Goal: Transaction & Acquisition: Purchase product/service

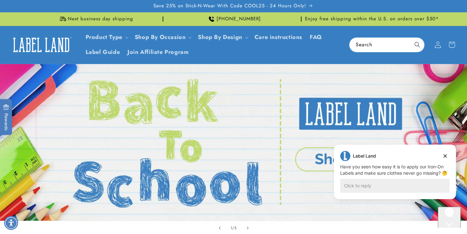
click at [438, 44] on icon at bounding box center [438, 45] width 6 height 6
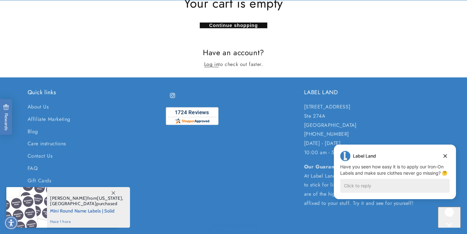
scroll to position [95, 0]
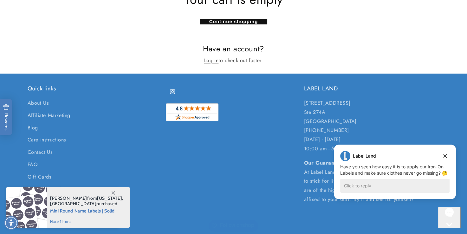
click at [414, 178] on div "Label Land Label Land says: Have you seen how easy it is to apply our Iron-On L…" at bounding box center [395, 172] width 122 height 55
click at [416, 165] on div "Have you seen how easy it is to apply our Iron-On Labels and make sure clothes …" at bounding box center [394, 170] width 109 height 13
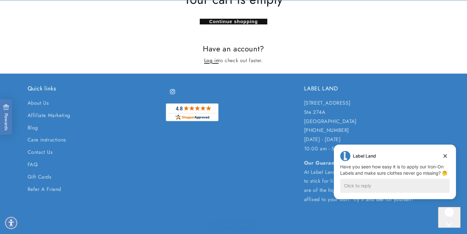
click at [213, 60] on link "Log in" at bounding box center [211, 60] width 15 height 9
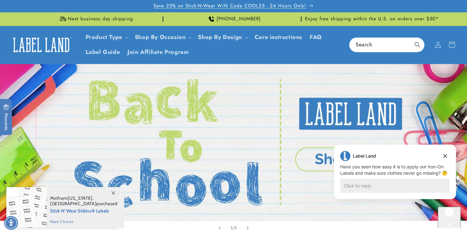
click at [269, 4] on span "Save 25% on Stick-N-Wear With Code COOL25 - 24 Hours Only!" at bounding box center [229, 6] width 153 height 6
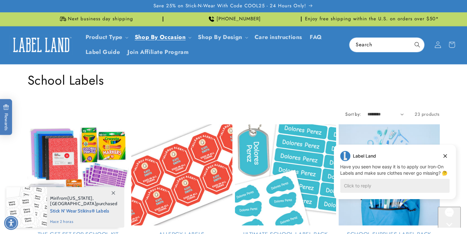
click at [436, 44] on icon at bounding box center [437, 45] width 7 height 7
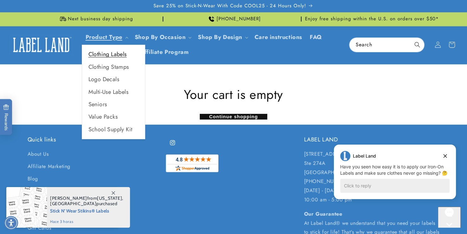
click at [108, 55] on link "Clothing Labels" at bounding box center [113, 54] width 63 height 12
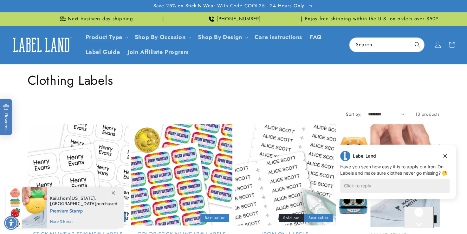
click at [285, 231] on link "Iron-On Labels" at bounding box center [285, 234] width 101 height 7
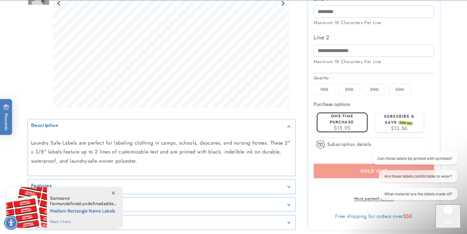
scroll to position [254, 0]
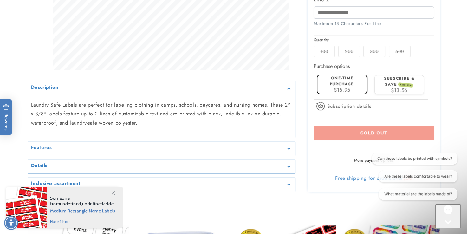
click at [342, 87] on span "$15.95" at bounding box center [342, 89] width 16 height 7
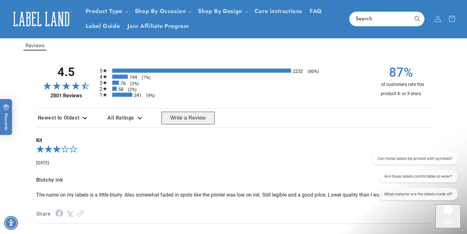
scroll to position [503, 0]
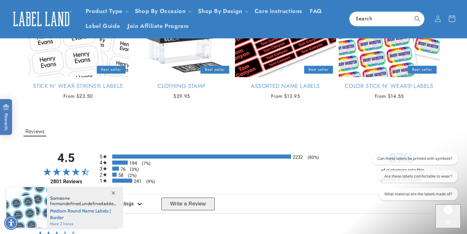
click at [451, 19] on icon at bounding box center [451, 18] width 15 height 15
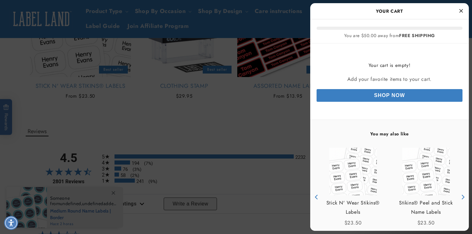
click at [388, 95] on link "Shop Now" at bounding box center [389, 95] width 146 height 13
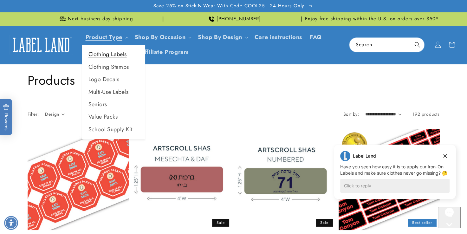
click at [116, 52] on link "Clothing Labels" at bounding box center [113, 54] width 63 height 12
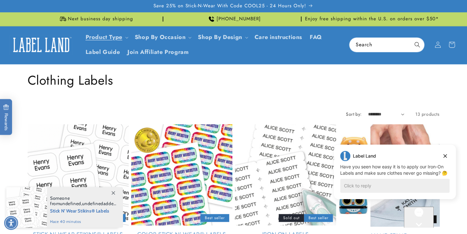
click at [290, 231] on link "Iron-On Labels" at bounding box center [285, 234] width 101 height 7
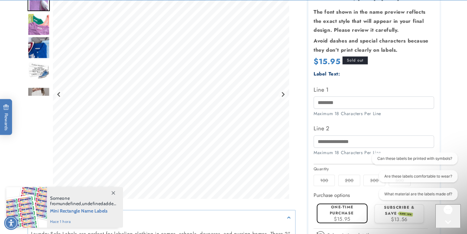
scroll to position [127, 0]
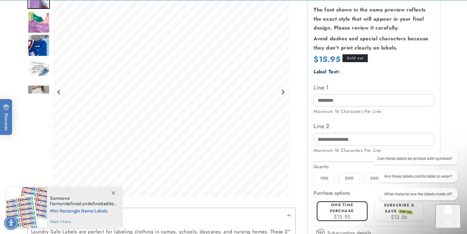
click at [40, 93] on img "Go to slide 5" at bounding box center [39, 91] width 22 height 13
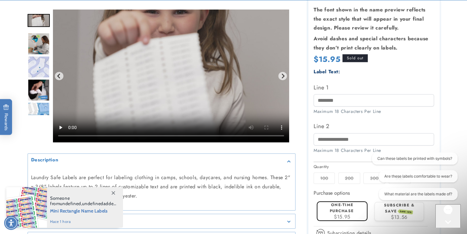
click at [42, 66] on img "Go to slide 7" at bounding box center [39, 67] width 22 height 22
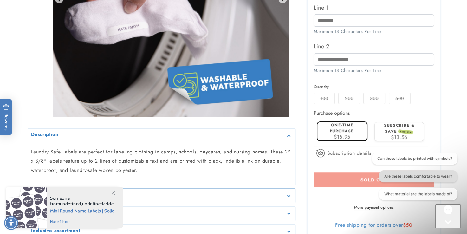
scroll to position [222, 0]
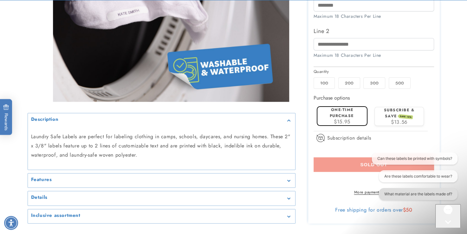
click at [414, 194] on button "What material are the labels made of?" at bounding box center [418, 194] width 79 height 12
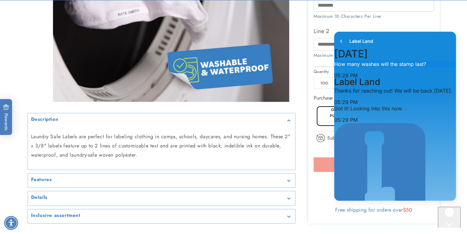
scroll to position [251, 0]
click at [343, 40] on icon "go to home page" at bounding box center [341, 41] width 6 height 8
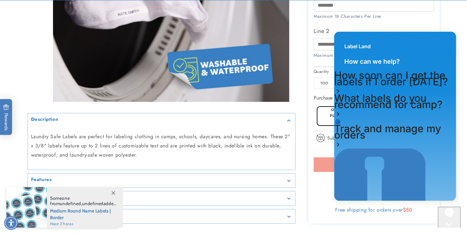
click at [442, 25] on div at bounding box center [234, 37] width 444 height 373
click at [446, 41] on div "Label Land" at bounding box center [395, 43] width 122 height 23
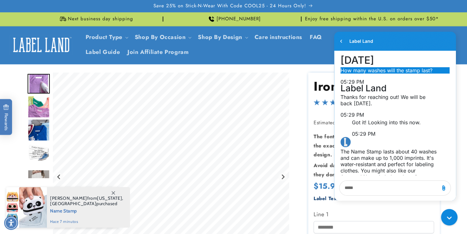
scroll to position [288, 0]
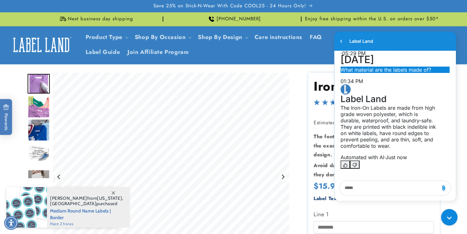
click at [340, 41] on icon "go to home page" at bounding box center [341, 41] width 2 height 3
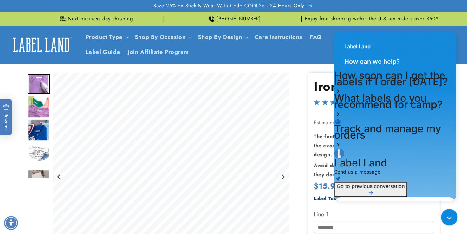
drag, startPoint x: 426, startPoint y: 39, endPoint x: 241, endPoint y: 38, distance: 184.5
click at [329, 38] on html "Label Land How can we help? How soon can I get the labels if I order [DATE]? Wh…" at bounding box center [394, 117] width 131 height 177
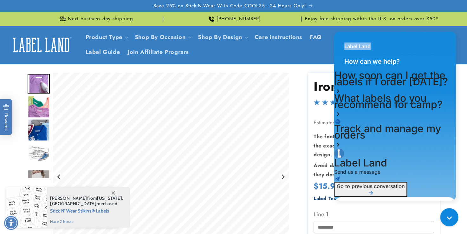
click at [446, 215] on div "Gorgias live chat" at bounding box center [450, 218] width 11 height 11
